Goal: Submit feedback/report problem: Provide input to the site owners about the experience or issues

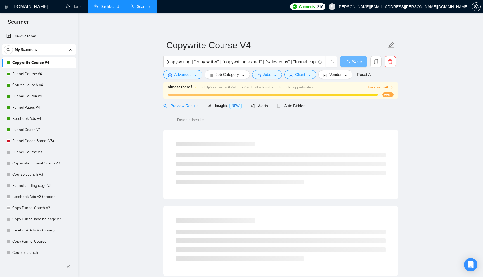
click at [106, 4] on link "Dashboard" at bounding box center [106, 6] width 25 height 5
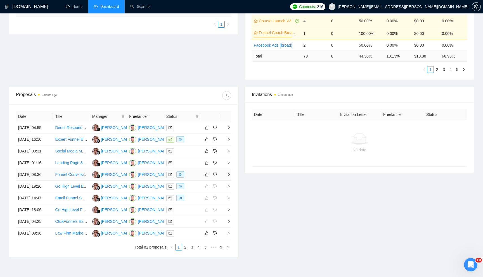
scroll to position [150, 0]
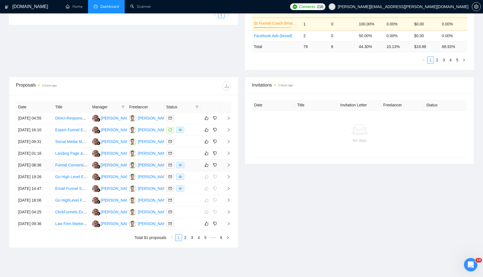
click at [229, 167] on icon "right" at bounding box center [229, 165] width 4 height 4
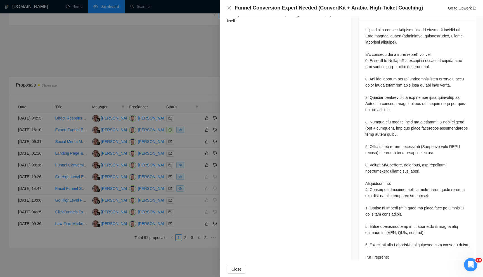
scroll to position [255, 0]
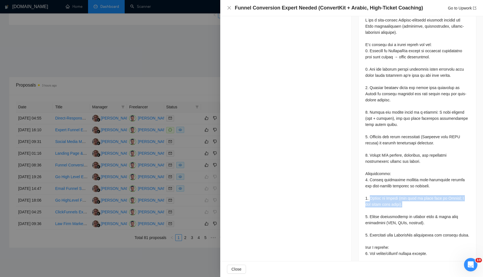
drag, startPoint x: 370, startPoint y: 185, endPoint x: 412, endPoint y: 190, distance: 42.3
click at [412, 190] on div at bounding box center [417, 195] width 104 height 357
copy div "Fluent in Arabic (all copy on pages must be Arabic; I can tweak tone later)."
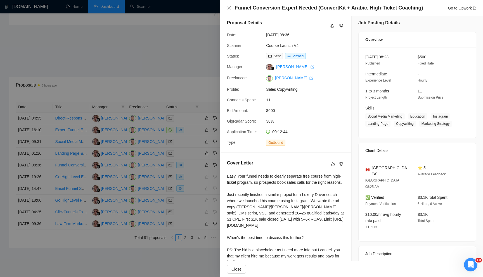
scroll to position [0, 0]
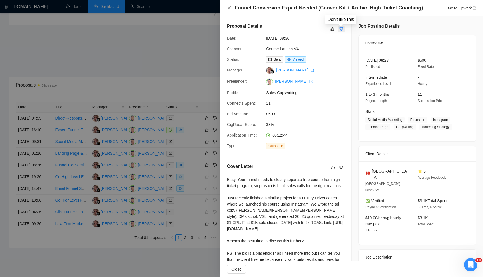
click at [342, 30] on icon "dislike" at bounding box center [341, 29] width 4 height 4
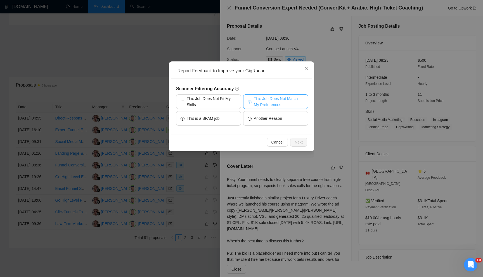
click at [262, 99] on span "This Job Does Not Match My Preferences" at bounding box center [279, 102] width 50 height 12
click at [299, 142] on span "Next" at bounding box center [299, 142] width 8 height 6
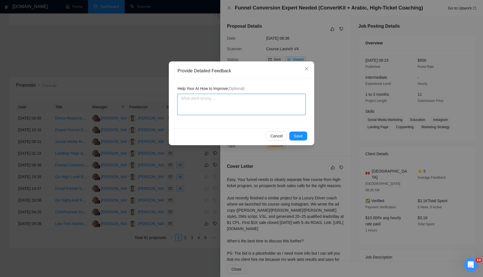
click at [232, 108] on textarea at bounding box center [241, 104] width 128 height 21
type textarea "T"
type textarea "The"
type textarea "The j"
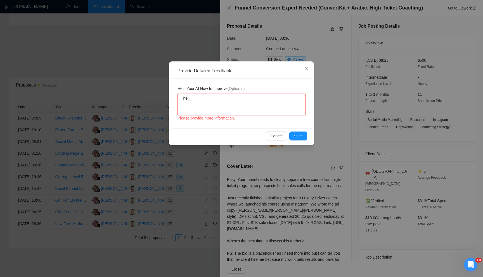
type textarea "The jo"
type textarea "The job"
type textarea "The job p"
type textarea "The job po"
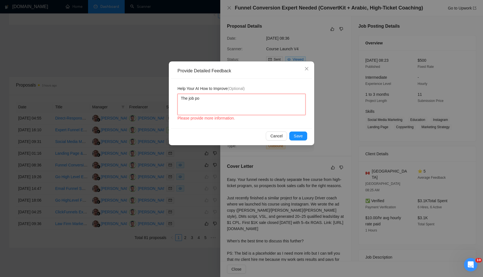
type textarea "The job pos"
type textarea "The job post"
type textarea "The job post m"
type textarea "The job post me"
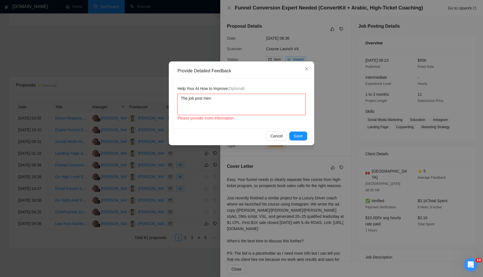
type textarea "The job post ment"
type textarea "The job post menti"
type textarea "The job post mentio"
type textarea "The job post mention"
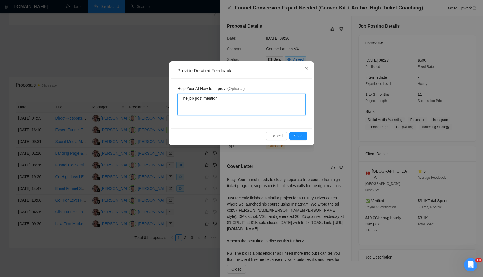
type textarea "The job post mention I"
type textarea "The job post mention I n"
type textarea "The job post mention I ne"
type textarea "The job post mention I need"
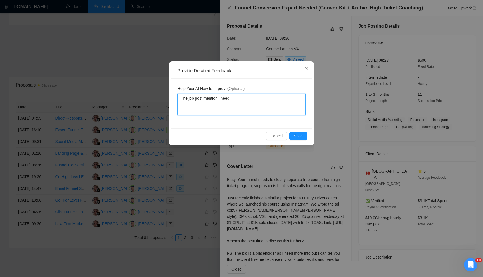
type textarea "The job post mention I need"
type textarea "The job post mention I need to"
type textarea "The job post mention I need to b"
type textarea "The job post mention I need to be"
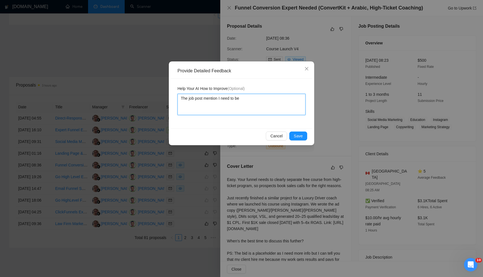
type textarea "The job post mention I need to be"
type textarea "The job post mention I need to be fl"
type textarea "The job post mention I need to be [MEDICAL_DATA]"
type textarea "The job post mention I need to be flue"
type textarea "The job post mention I need to be fluen"
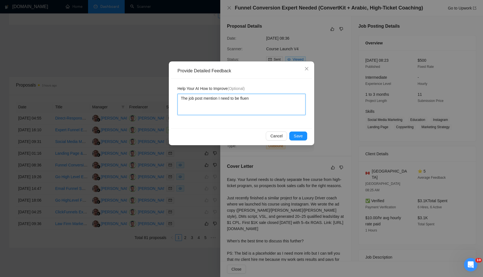
type textarea "The job post mention I need to be fluent"
type textarea "The job post mention I need to be fluen"
type textarea "The job post mention I need to be flue"
type textarea "The job post mention I need to be [MEDICAL_DATA]"
type textarea "The job post mention I need to be fl"
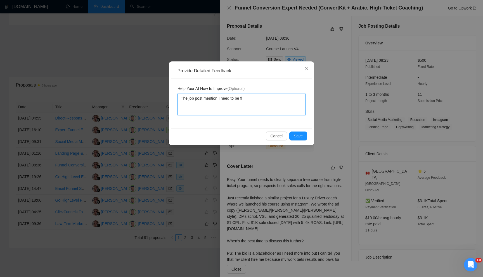
type textarea "The job post mention I need to be f"
type textarea "The job post mention I need to be"
paste textarea "Fluent in Arabic (all copy on pages must be Arabic; I can tweak tone later)."
type textarea "The job post mention I need to be Fluent in Arabic (all copy on pages must be A…"
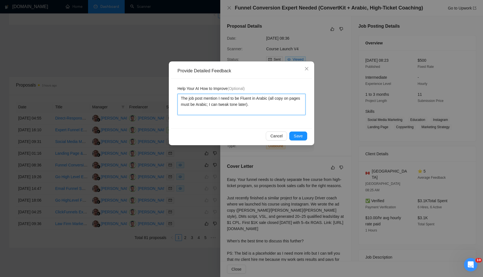
type textarea "The job post mention I need to be Fluent in Arabic (all copy on pages must be A…"
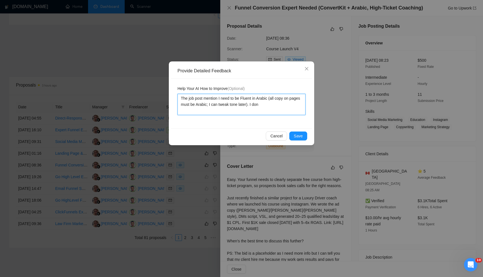
type textarea "The job post mention I need to be Fluent in Arabic (all copy on pages must be A…"
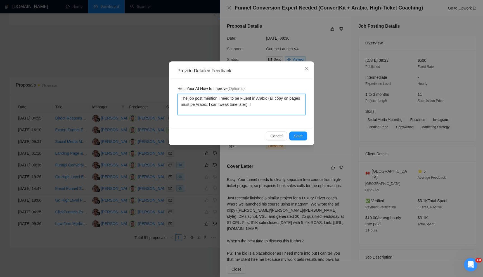
type textarea "The job post mention I need to be Fluent in Arabic (all copy on pages must be A…"
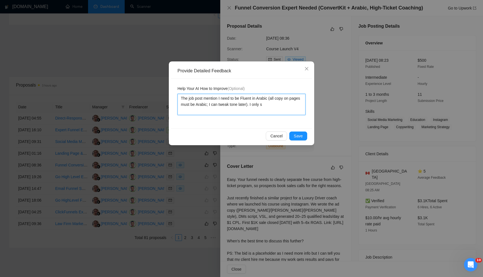
type textarea "The job post mention I need to be Fluent in Arabic (all copy on pages must be A…"
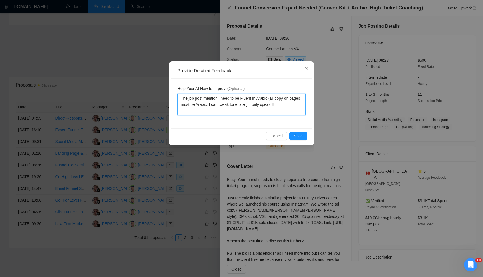
type textarea "The job post mention I need to be Fluent in Arabic (all copy on pages must be A…"
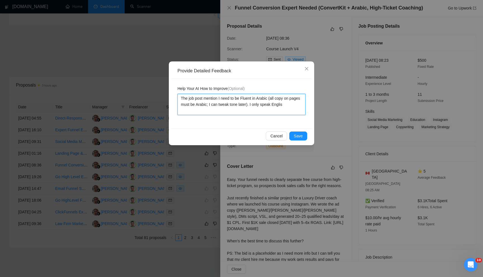
type textarea "The job post mention I need to be Fluent in Arabic (all copy on pages must be A…"
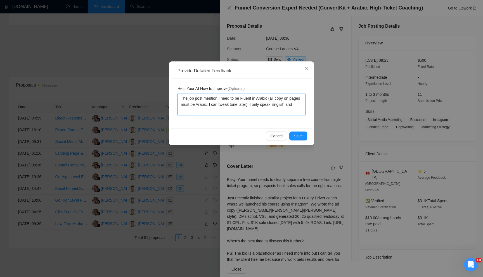
type textarea "The job post mention I need to be Fluent in Arabic (all copy on pages must be A…"
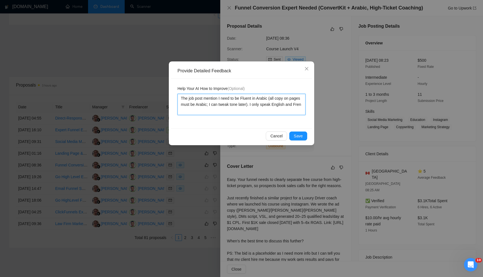
type textarea "The job post mention I need to be Fluent in Arabic (all copy on pages must be A…"
click at [297, 136] on span "Save" at bounding box center [298, 136] width 9 height 6
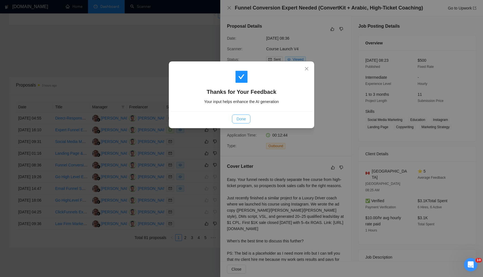
click at [247, 119] on button "Done" at bounding box center [241, 119] width 18 height 9
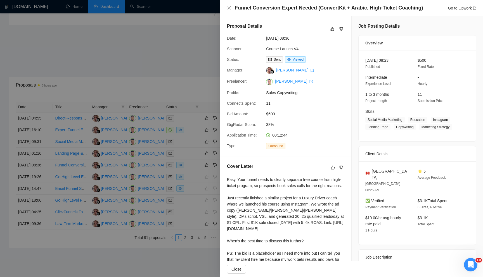
click at [183, 77] on div at bounding box center [241, 138] width 483 height 277
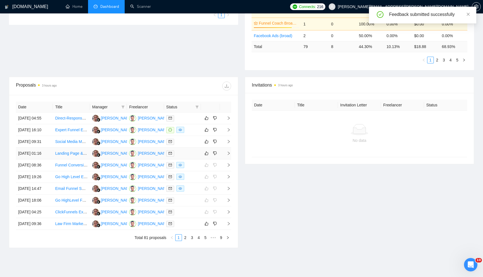
click at [229, 160] on td at bounding box center [225, 154] width 11 height 12
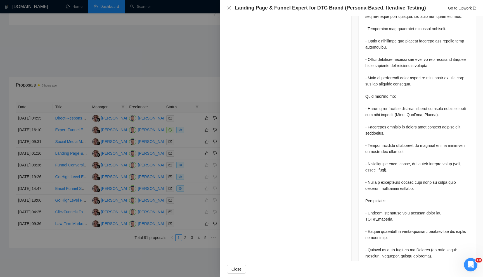
scroll to position [327, 0]
drag, startPoint x: 368, startPoint y: 212, endPoint x: 403, endPoint y: 217, distance: 34.7
click at [403, 217] on div at bounding box center [417, 237] width 104 height 584
copy div "Proven experience with landing pages for DTC/eCommerce."
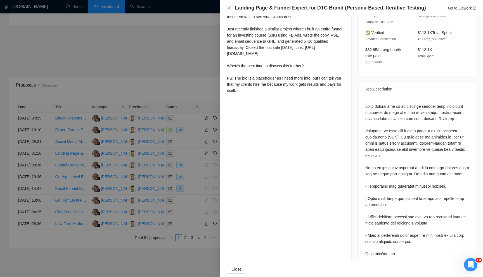
scroll to position [0, 0]
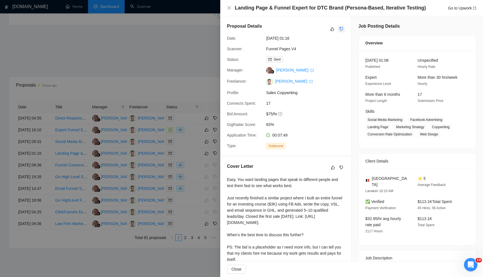
click at [342, 31] on icon "dislike" at bounding box center [341, 29] width 4 height 4
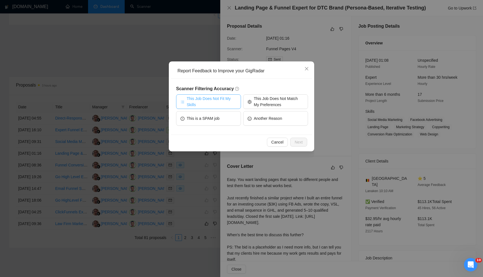
click at [224, 103] on span "This Job Does Not Fit My Skills" at bounding box center [212, 102] width 50 height 12
click at [298, 139] on span "Next" at bounding box center [299, 142] width 8 height 6
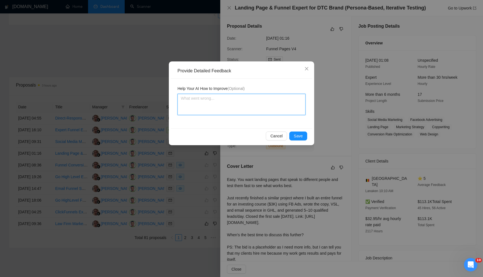
click at [254, 106] on textarea at bounding box center [241, 104] width 128 height 21
type textarea "T"
type textarea "Th"
type textarea "Thi"
type textarea "This"
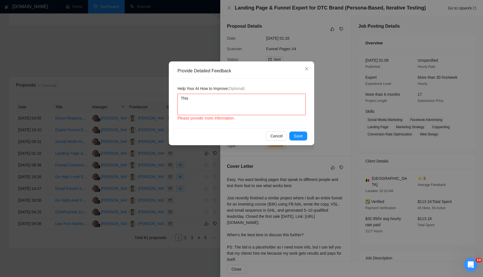
type textarea "This"
type textarea "This j"
type textarea "This jo"
type textarea "This job"
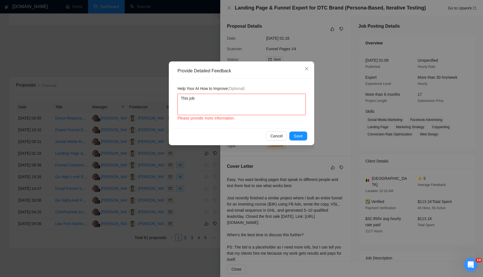
type textarea "This job m"
type textarea "This job me"
type textarea "This job men"
type textarea "This job ment"
type textarea "This job menti"
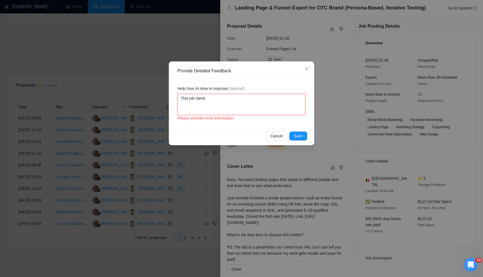
type textarea "This job mentio"
type textarea "This job mention"
type textarea "This job mention:"
paste textarea "Proven experience with landing pages for DTC/eCommerce."
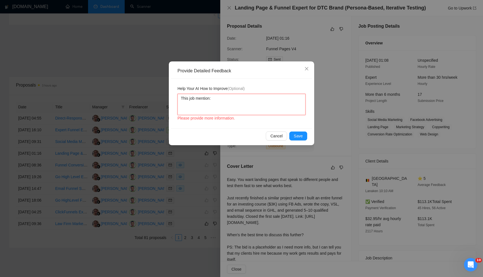
type textarea "This job mention: Proven experience with landing pages for DTC/eCommerce."
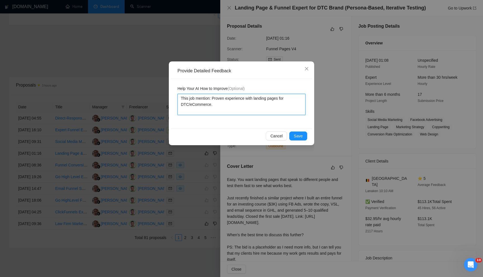
type textarea "This job mention: Proven experience with landing pages for DTC/eCommerce."
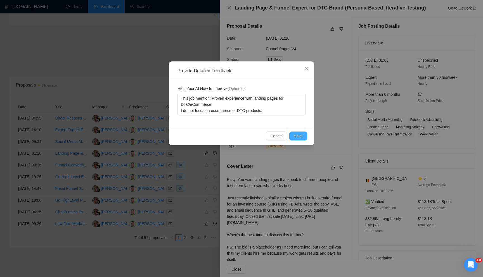
click at [299, 132] on button "Save" at bounding box center [298, 136] width 18 height 9
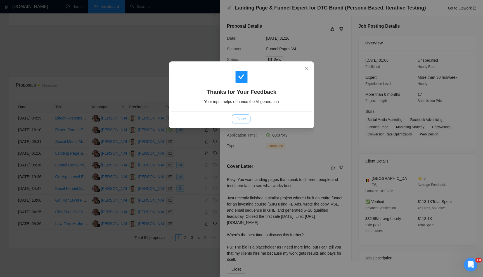
click at [243, 117] on span "Done" at bounding box center [240, 119] width 9 height 6
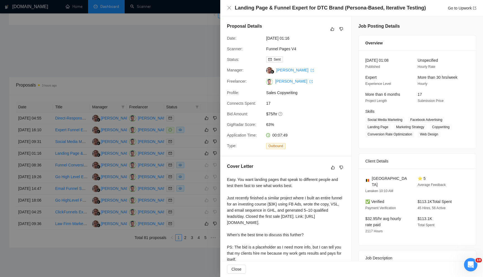
click at [176, 79] on div at bounding box center [241, 138] width 483 height 277
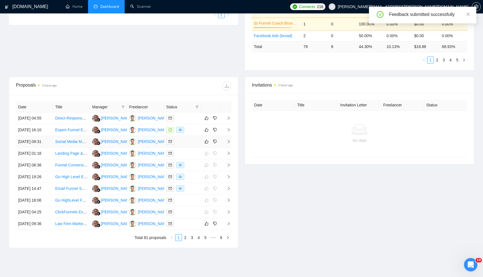
click at [230, 144] on icon "right" at bounding box center [229, 142] width 4 height 4
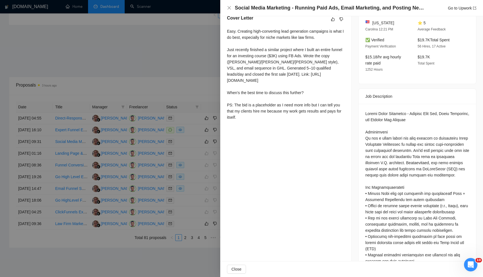
scroll to position [150, 0]
drag, startPoint x: 364, startPoint y: 143, endPoint x: 412, endPoint y: 143, distance: 48.6
copy div "Legal Marketing Specialist"
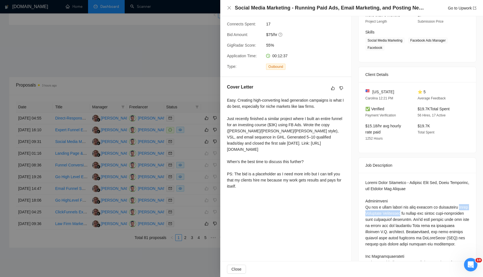
scroll to position [0, 0]
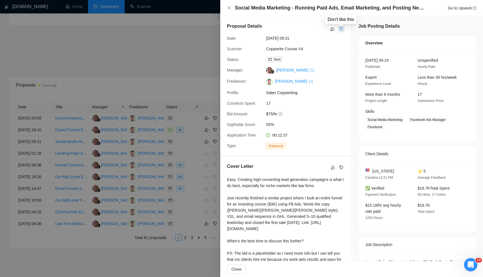
click at [340, 30] on icon "dislike" at bounding box center [342, 29] width 4 height 4
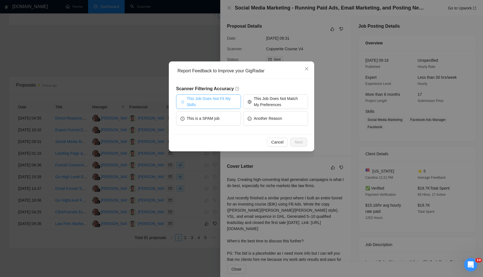
click at [229, 100] on span "This Job Does Not Fit My Skills" at bounding box center [212, 102] width 50 height 12
click at [299, 143] on span "Next" at bounding box center [299, 142] width 8 height 6
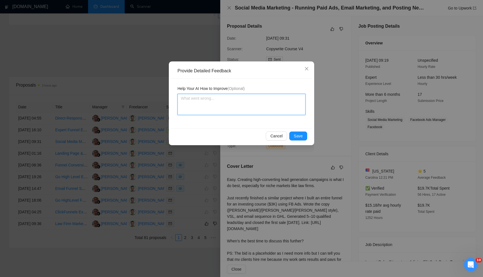
click at [255, 108] on textarea at bounding box center [241, 104] width 128 height 21
paste textarea "Legal Marketing Specialist"
click at [276, 138] on span "Cancel" at bounding box center [276, 136] width 12 height 6
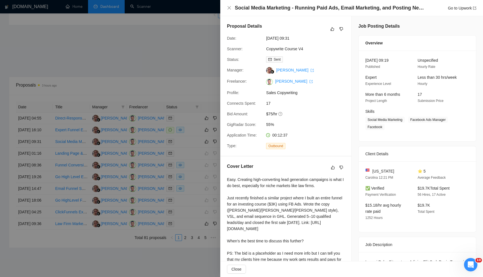
click at [195, 75] on div at bounding box center [241, 138] width 483 height 277
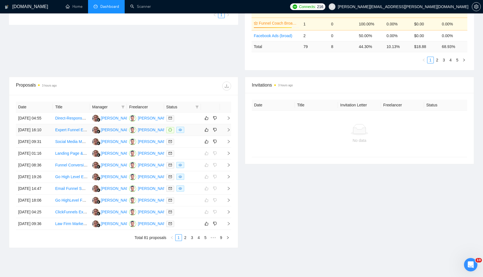
click at [230, 132] on icon "right" at bounding box center [229, 130] width 4 height 4
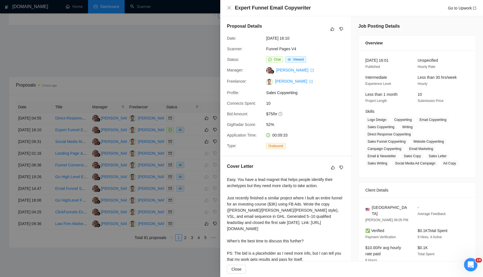
click at [180, 94] on div at bounding box center [241, 138] width 483 height 277
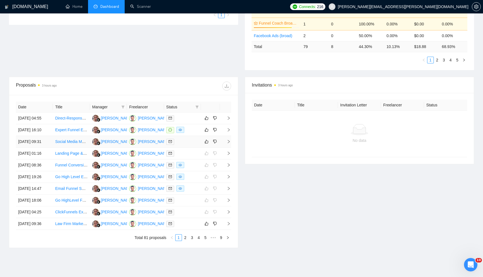
click at [228, 148] on td at bounding box center [225, 142] width 11 height 12
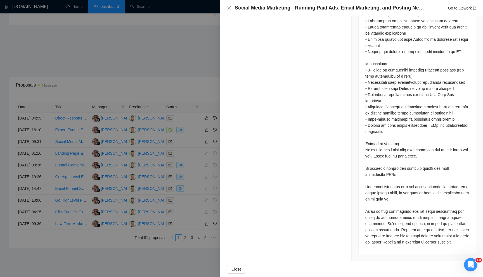
scroll to position [431, 0]
click at [170, 63] on div at bounding box center [241, 138] width 483 height 277
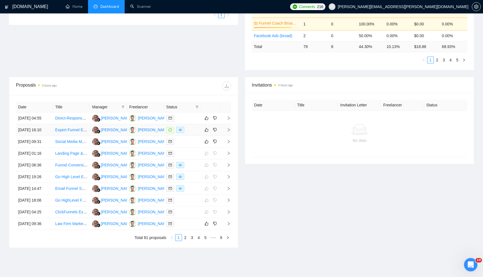
click at [228, 132] on icon "right" at bounding box center [229, 130] width 4 height 4
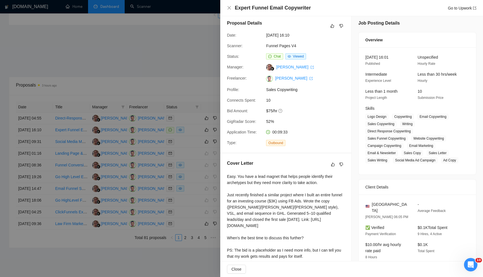
scroll to position [0, 0]
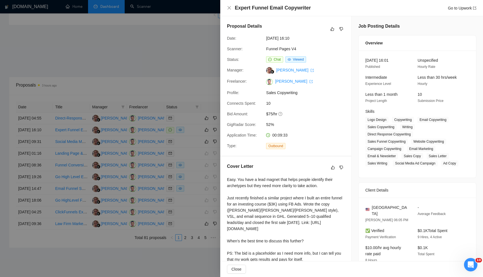
click at [182, 78] on div at bounding box center [241, 138] width 483 height 277
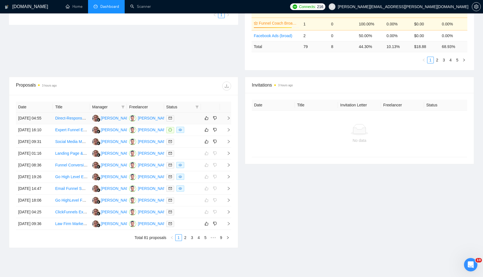
click at [228, 120] on icon "right" at bounding box center [229, 118] width 4 height 4
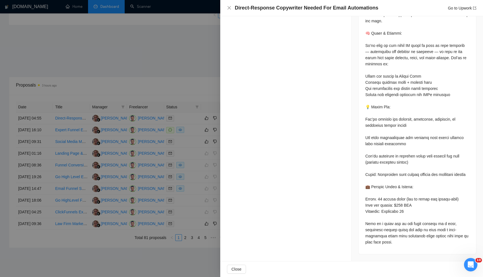
scroll to position [567, 0]
drag, startPoint x: 362, startPoint y: 199, endPoint x: 419, endPoint y: 210, distance: 58.4
copy div "x. 60 emails total (mix of short and medium-form) Flat fee budget: $600 USD Dea…"
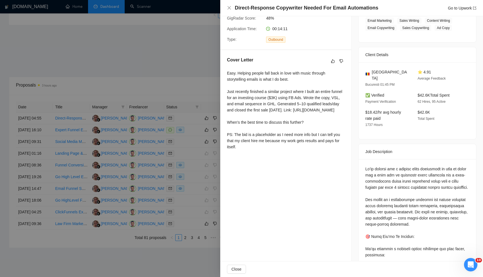
scroll to position [0, 0]
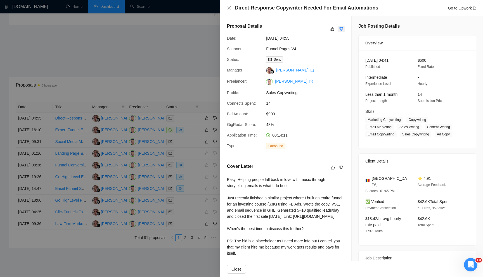
click at [342, 30] on icon "dislike" at bounding box center [341, 29] width 4 height 4
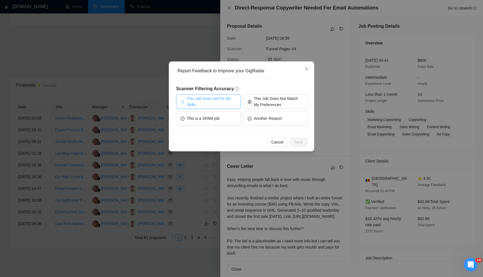
click at [223, 105] on span "This Job Does Not Fit My Skills" at bounding box center [212, 102] width 50 height 12
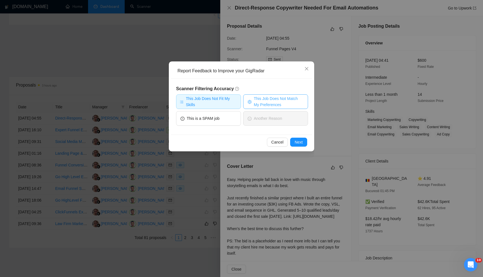
click at [273, 96] on span "This Job Does Not Match My Preferences" at bounding box center [279, 102] width 50 height 12
click at [298, 140] on span "Next" at bounding box center [299, 142] width 8 height 6
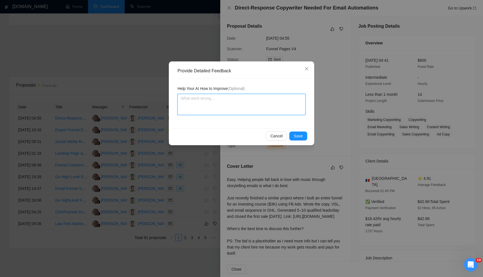
click at [236, 103] on textarea at bounding box center [241, 104] width 128 height 21
paste textarea "Approx. 60 emails total (mix of short and medium-form) Flat fee budget: $600 US…"
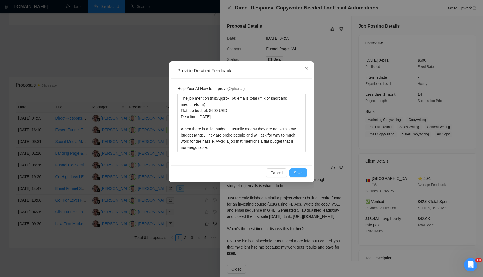
click at [297, 173] on span "Save" at bounding box center [298, 173] width 9 height 6
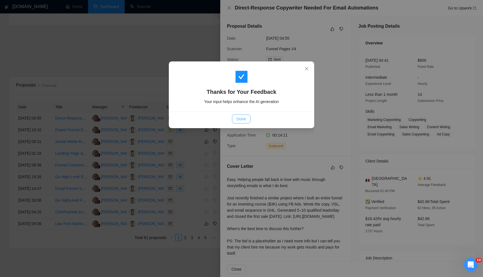
click at [244, 121] on span "Done" at bounding box center [240, 119] width 9 height 6
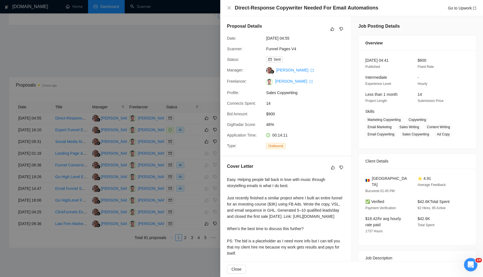
click at [184, 78] on div at bounding box center [241, 138] width 483 height 277
